Goal: Task Accomplishment & Management: Manage account settings

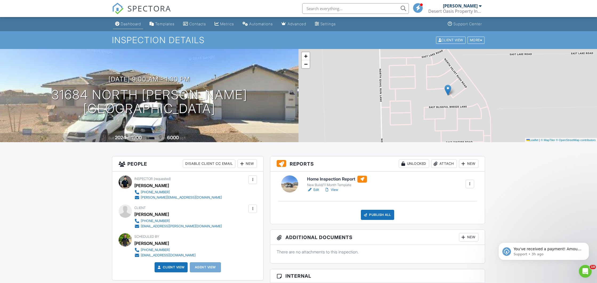
click at [123, 22] on link "Dashboard" at bounding box center [128, 24] width 30 height 10
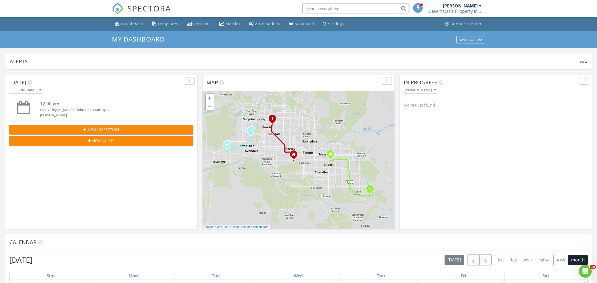
click at [126, 22] on div "Dashboard" at bounding box center [132, 23] width 22 height 5
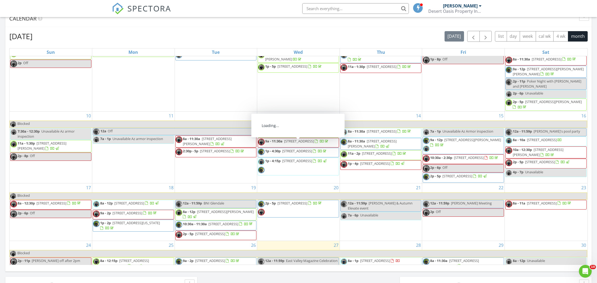
scroll to position [265, 0]
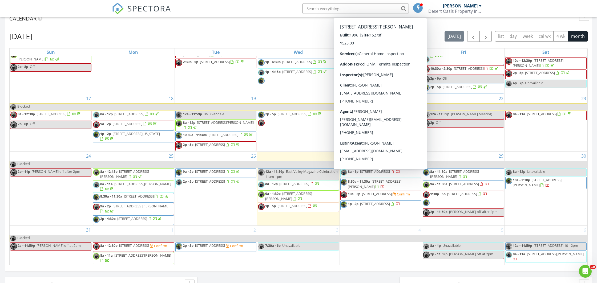
click at [387, 179] on span "8:30a - 11:30a 984 W Morelos St, Chandler 85225" at bounding box center [381, 184] width 81 height 10
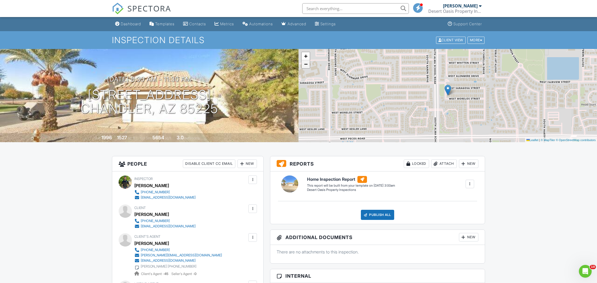
click at [307, 67] on span "−" at bounding box center [305, 64] width 3 height 7
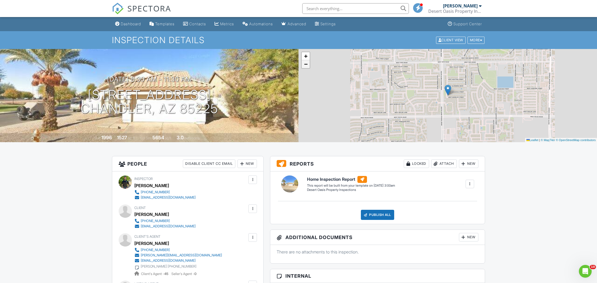
click at [307, 66] on span "−" at bounding box center [305, 64] width 3 height 7
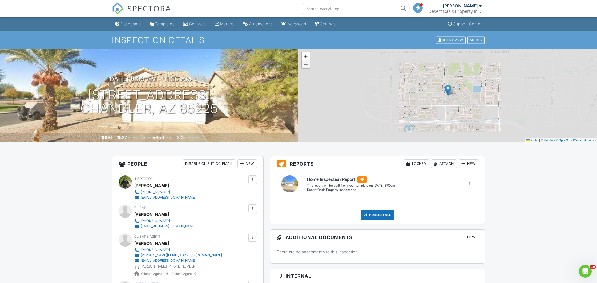
click at [307, 66] on span "−" at bounding box center [305, 64] width 3 height 7
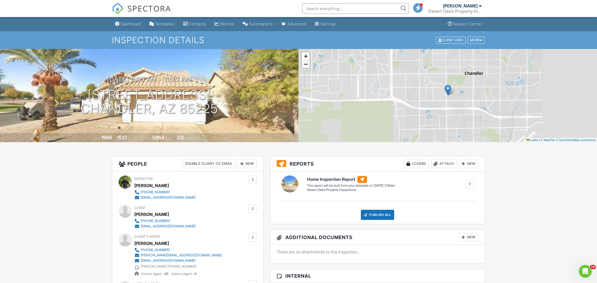
click at [307, 66] on span "−" at bounding box center [305, 64] width 3 height 7
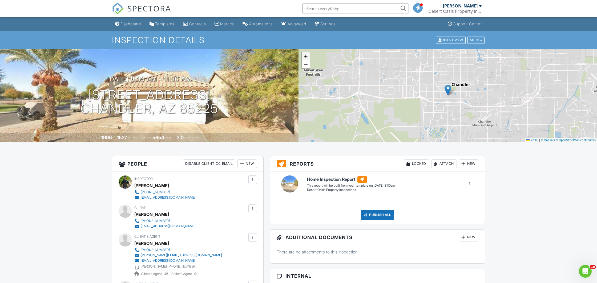
click at [306, 57] on span "+" at bounding box center [305, 56] width 3 height 7
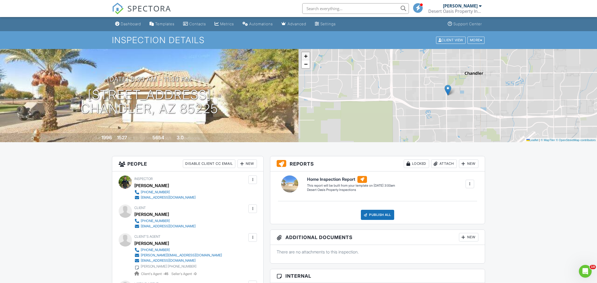
click at [306, 57] on span "+" at bounding box center [305, 56] width 3 height 7
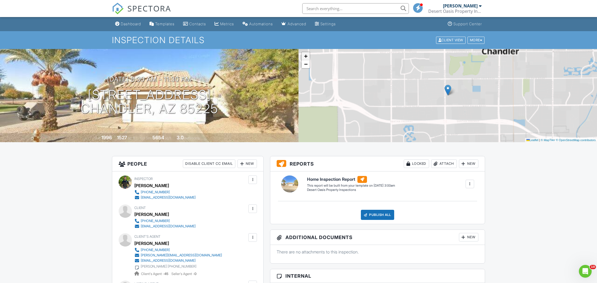
click at [306, 57] on span "+" at bounding box center [305, 56] width 3 height 7
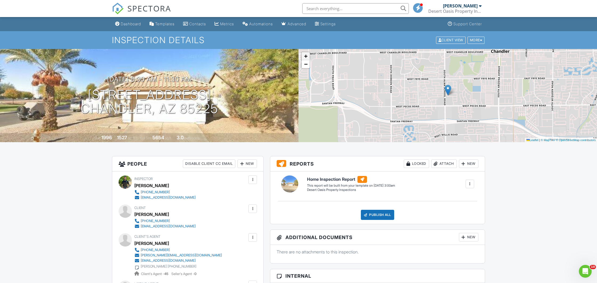
click at [306, 57] on span "+" at bounding box center [305, 56] width 3 height 7
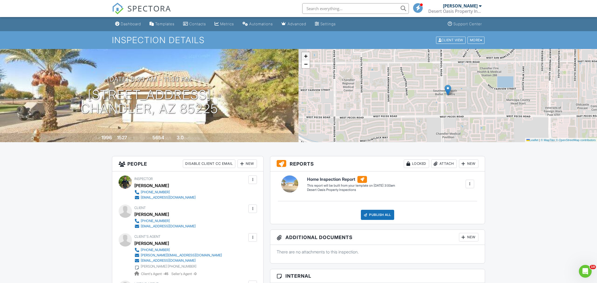
click at [306, 57] on span "+" at bounding box center [305, 56] width 3 height 7
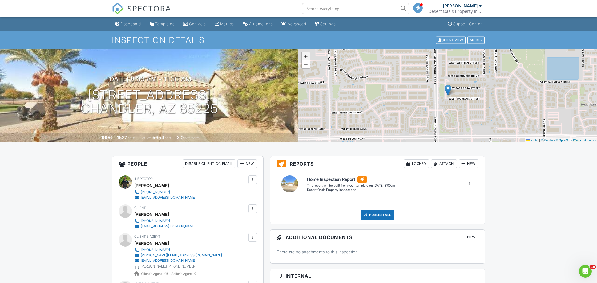
click at [306, 57] on span "+" at bounding box center [305, 56] width 3 height 7
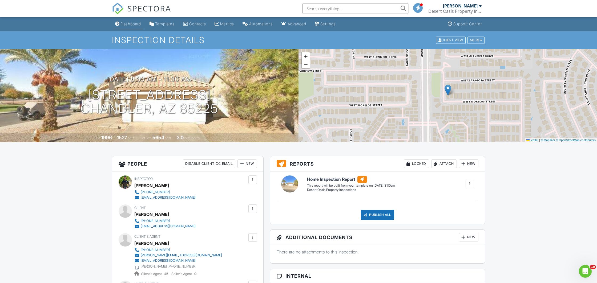
click at [130, 27] on link "Dashboard" at bounding box center [128, 24] width 30 height 10
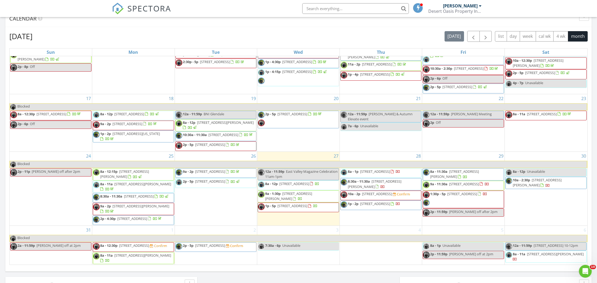
scroll to position [265, 0]
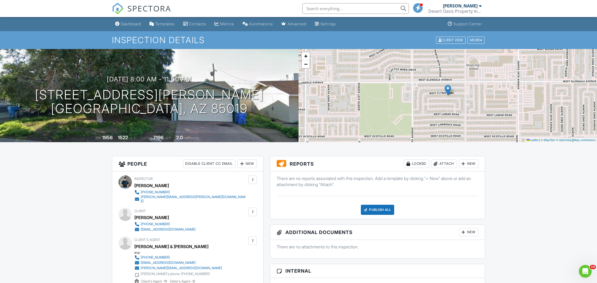
click at [330, 27] on link "Settings" at bounding box center [325, 24] width 25 height 10
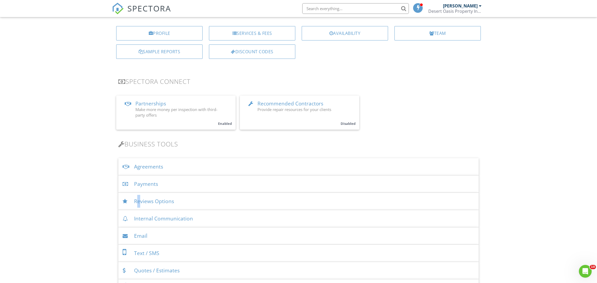
click at [137, 201] on div "Reviews Options" at bounding box center [298, 201] width 360 height 17
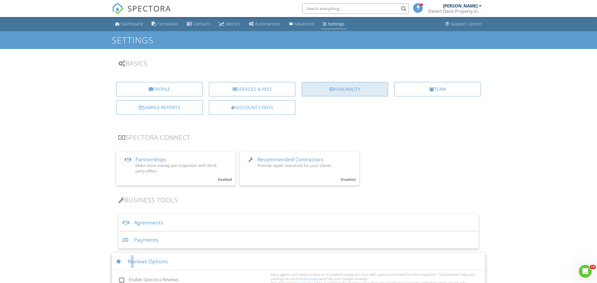
click at [346, 93] on div "Availability" at bounding box center [345, 89] width 86 height 14
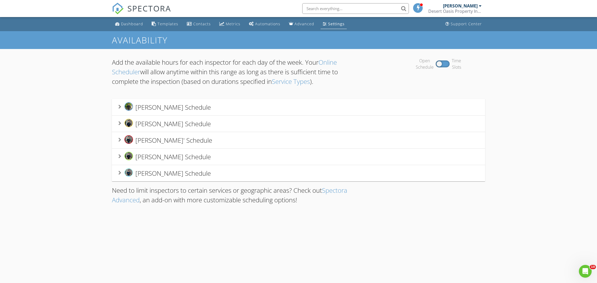
click at [120, 124] on icon at bounding box center [119, 123] width 3 height 4
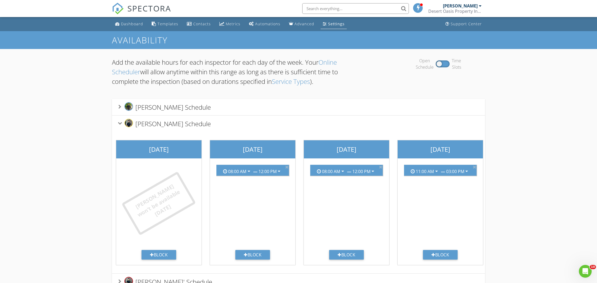
click at [120, 124] on icon at bounding box center [120, 123] width 4 height 3
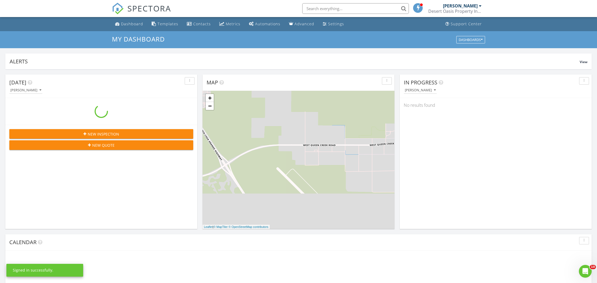
scroll to position [485, 597]
